Goal: Transaction & Acquisition: Purchase product/service

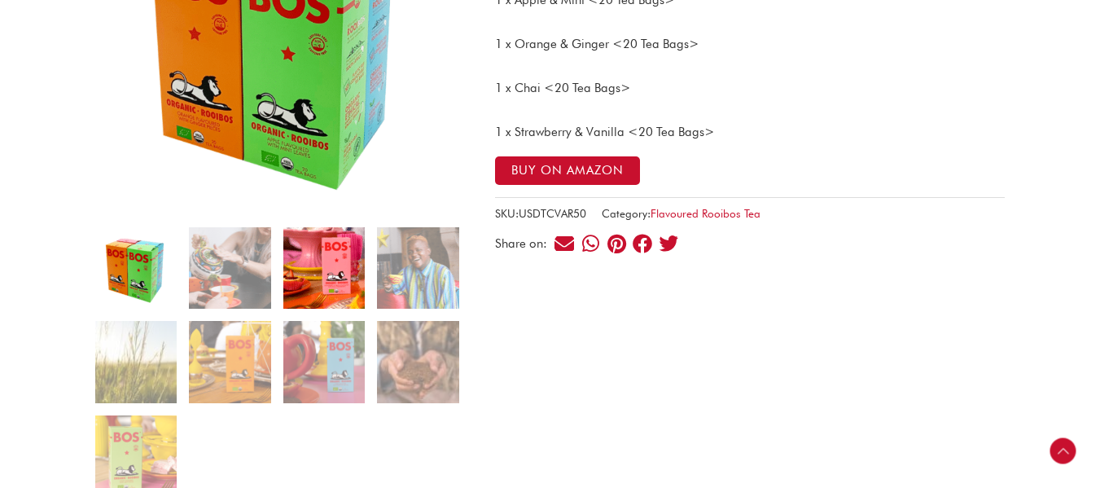
scroll to position [326, 0]
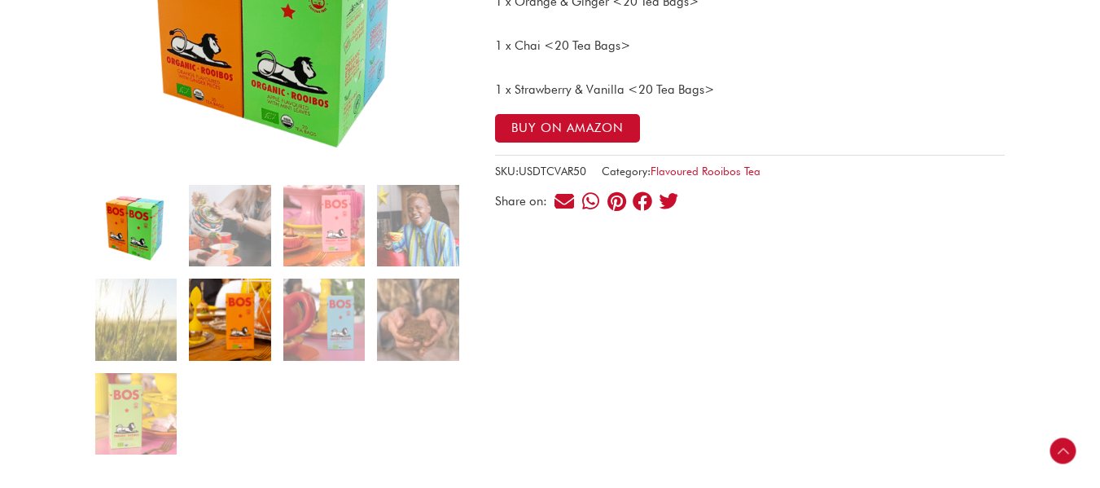
click at [226, 329] on img at bounding box center [229, 319] width 81 height 81
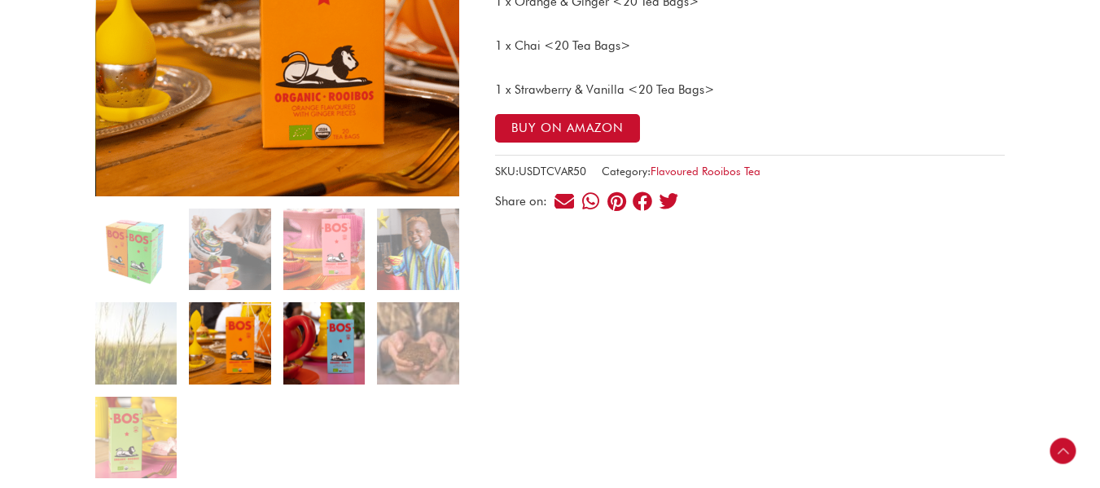
click at [333, 347] on img at bounding box center [323, 342] width 81 height 81
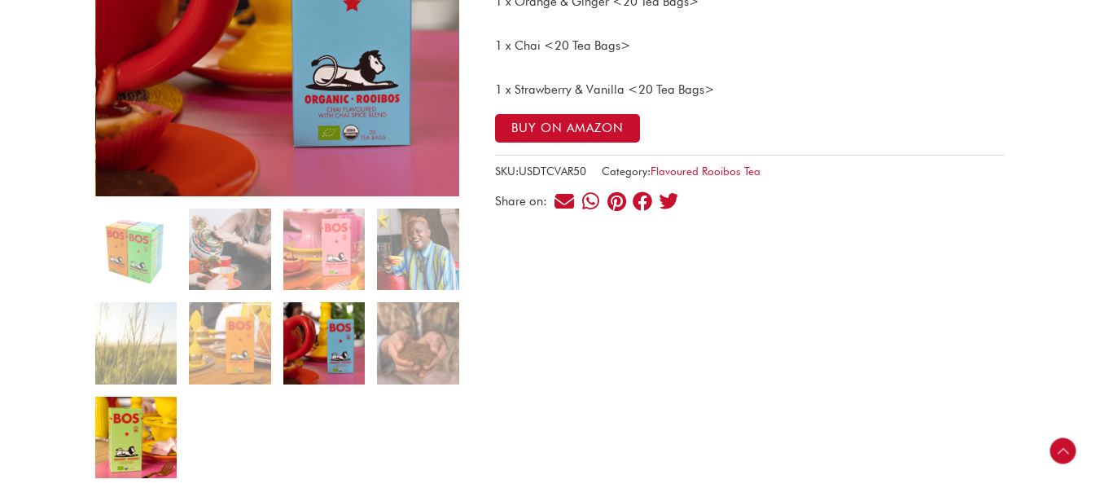
click at [137, 435] on img at bounding box center [135, 437] width 81 height 81
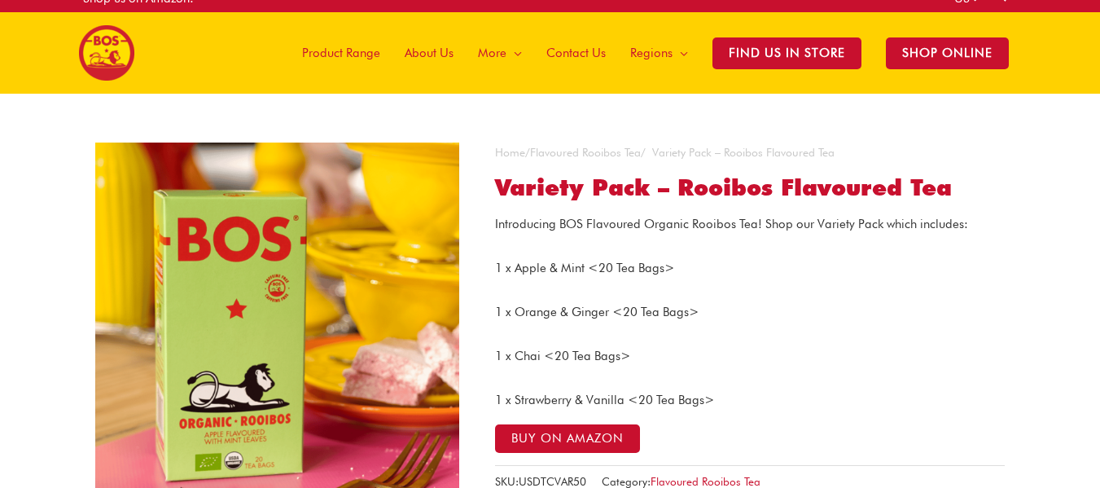
scroll to position [0, 0]
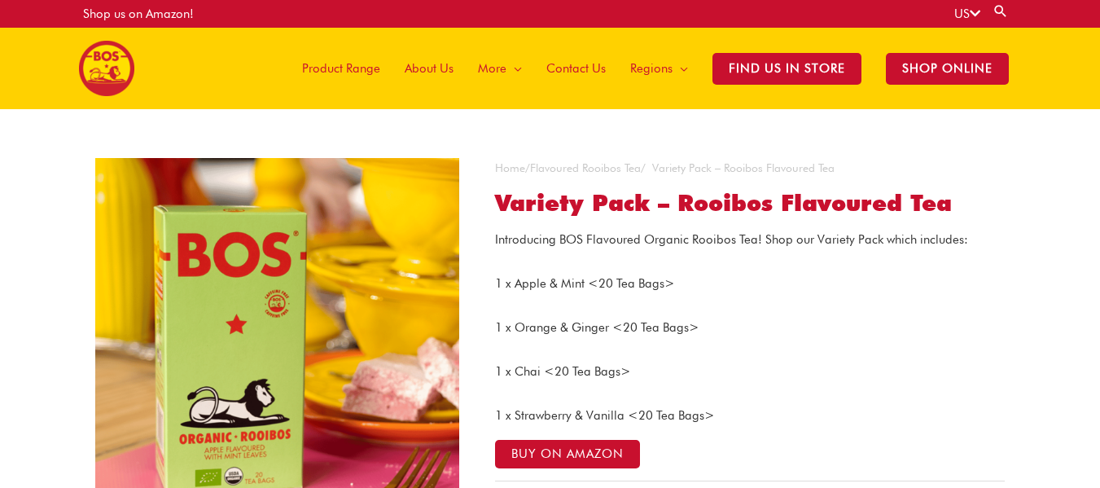
click at [378, 57] on span "Product Range" at bounding box center [341, 68] width 78 height 49
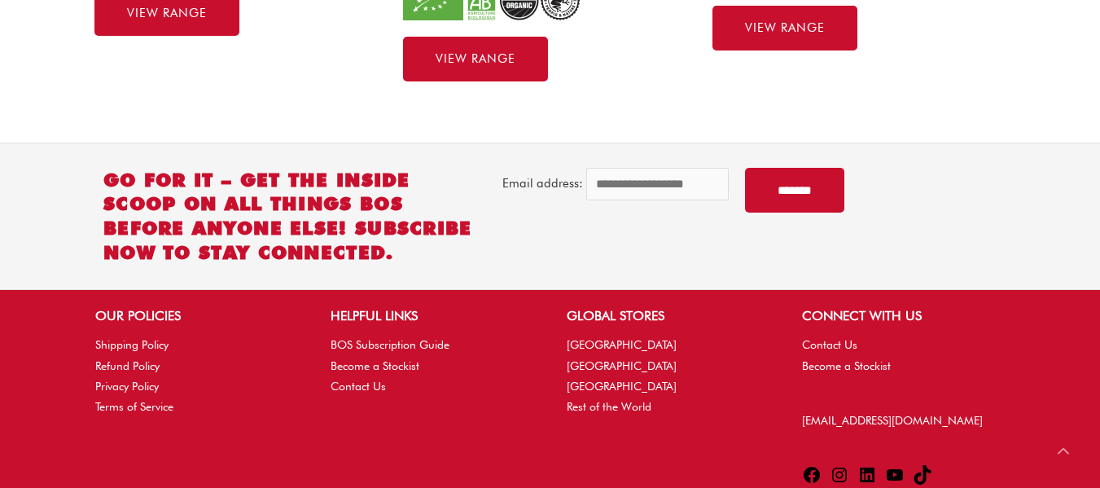
scroll to position [896, 0]
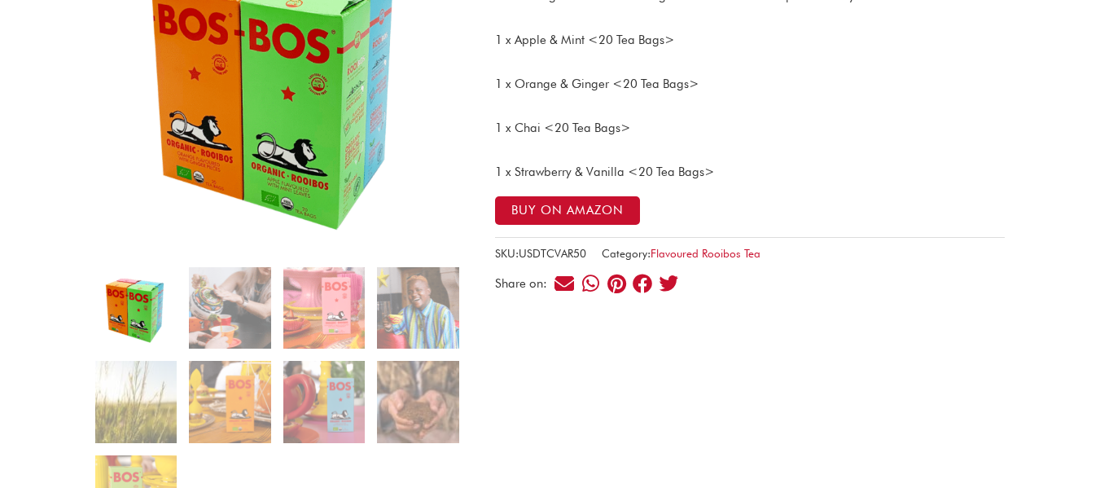
scroll to position [244, 0]
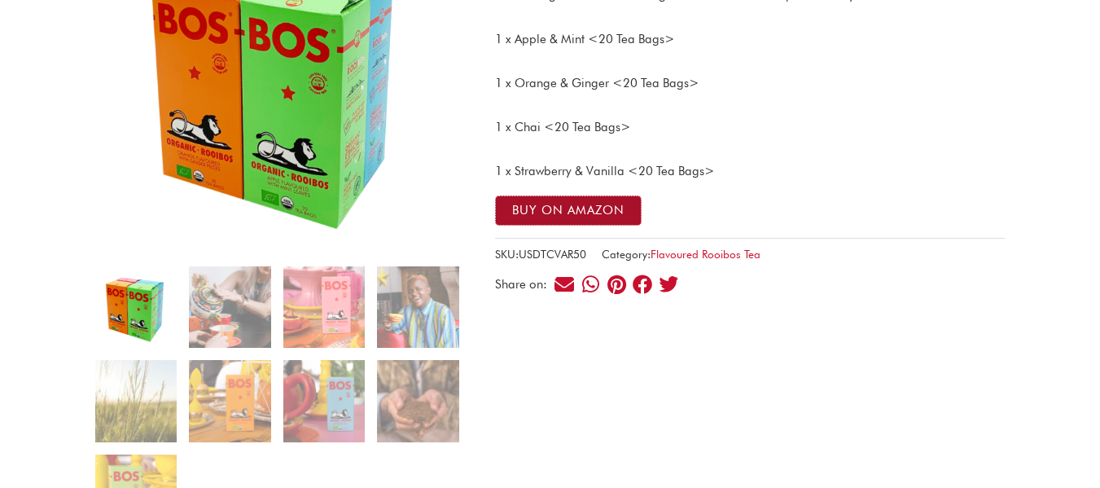
click at [586, 215] on button "Buy on Amazon" at bounding box center [568, 210] width 147 height 30
